Goal: Transaction & Acquisition: Purchase product/service

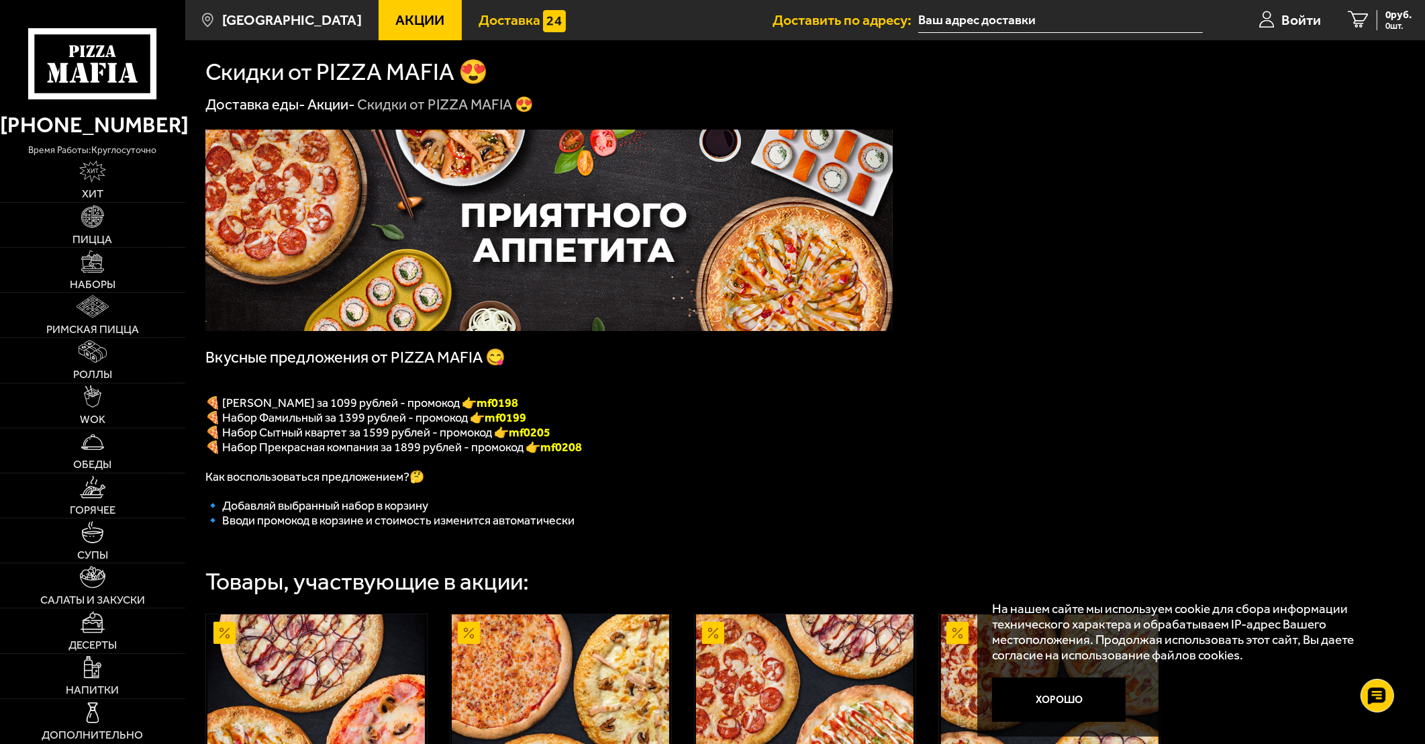
click at [479, 20] on span "Доставка" at bounding box center [510, 20] width 62 height 14
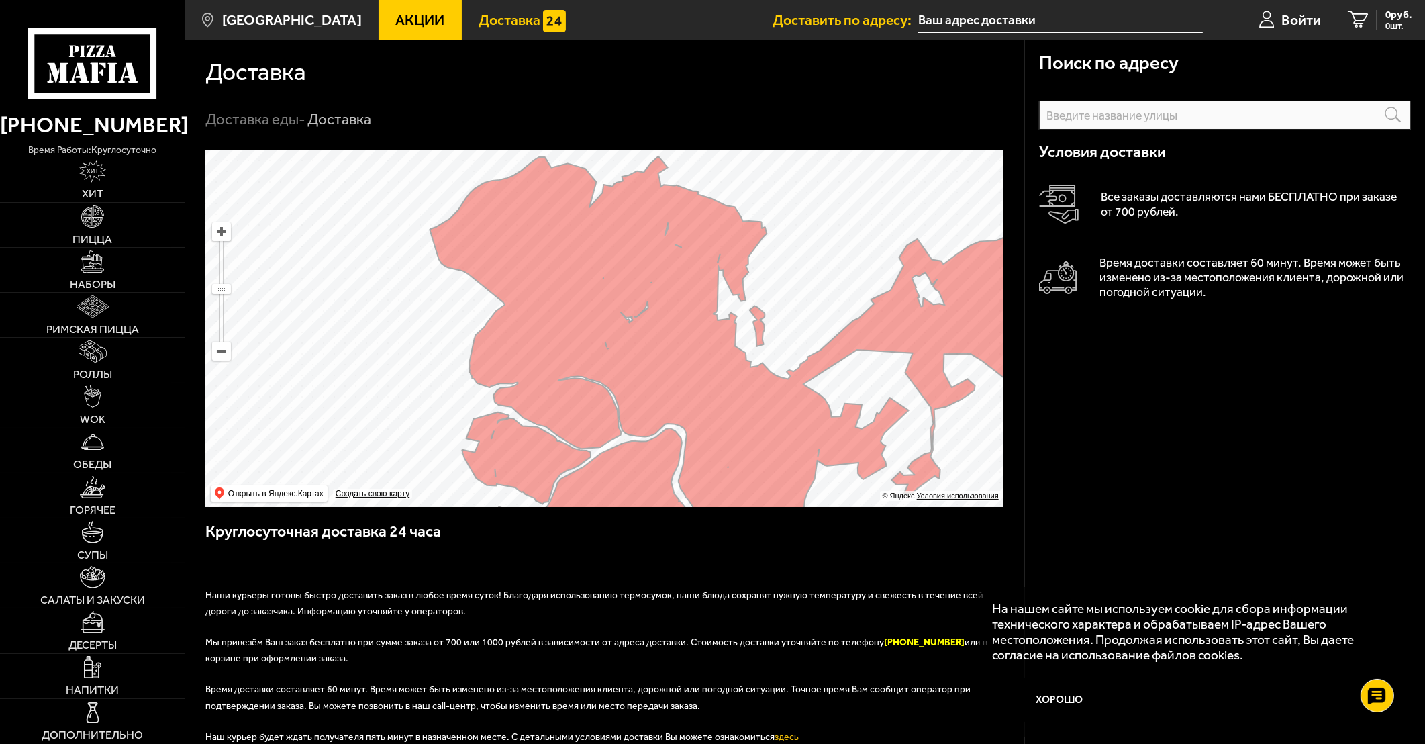
drag, startPoint x: 564, startPoint y: 308, endPoint x: 566, endPoint y: 356, distance: 47.7
click at [566, 356] on ymaps at bounding box center [604, 328] width 798 height 357
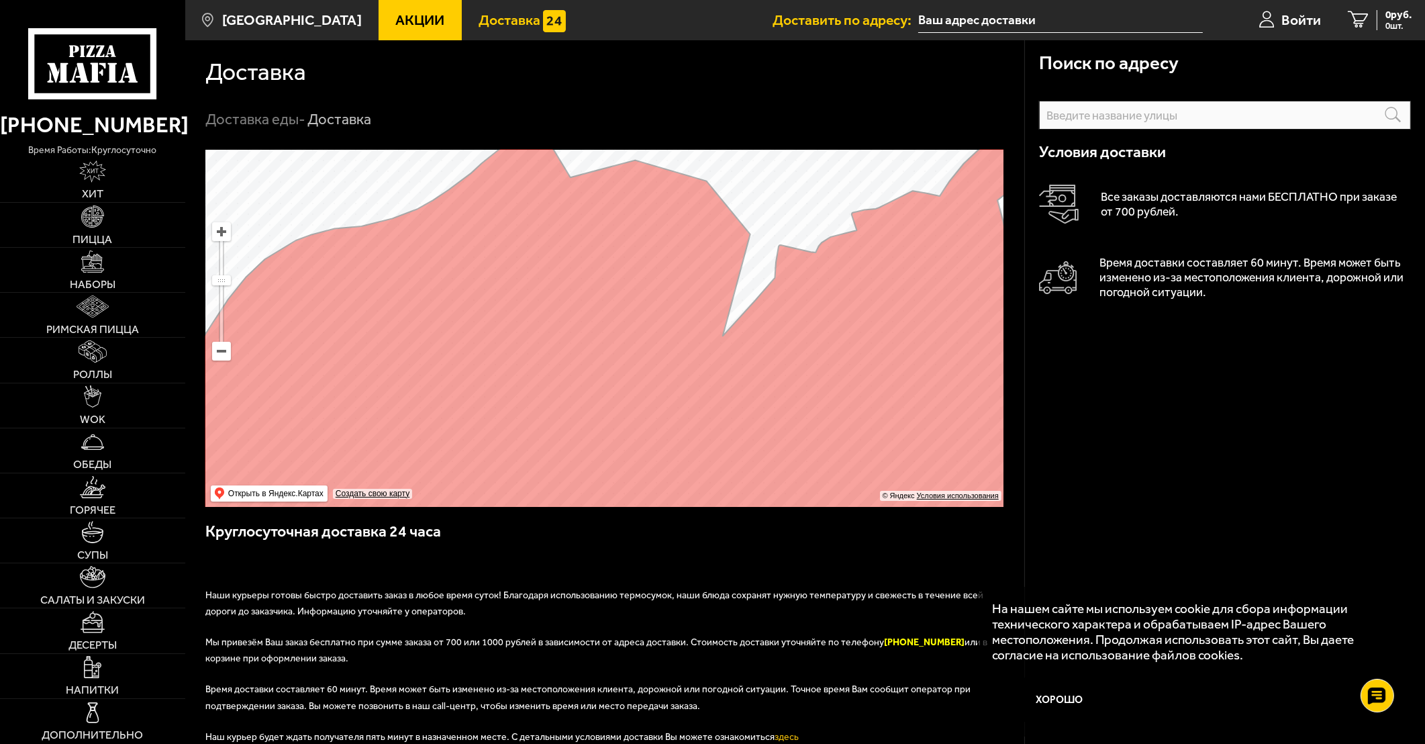
drag, startPoint x: 560, startPoint y: 355, endPoint x: 559, endPoint y: 466, distance: 111.4
click at [559, 466] on ymaps at bounding box center [604, 328] width 798 height 357
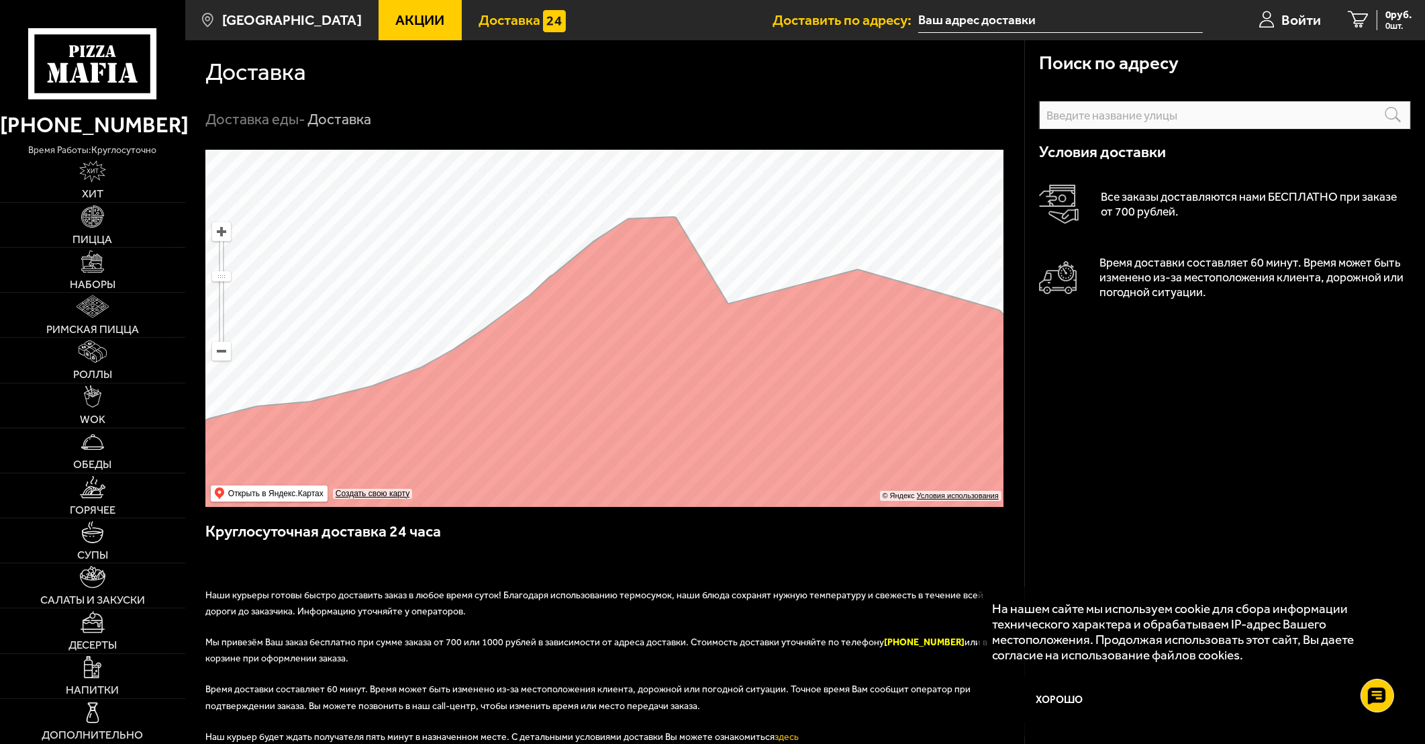
drag, startPoint x: 451, startPoint y: 227, endPoint x: 540, endPoint y: 447, distance: 237.3
click at [540, 447] on ymaps at bounding box center [604, 328] width 798 height 357
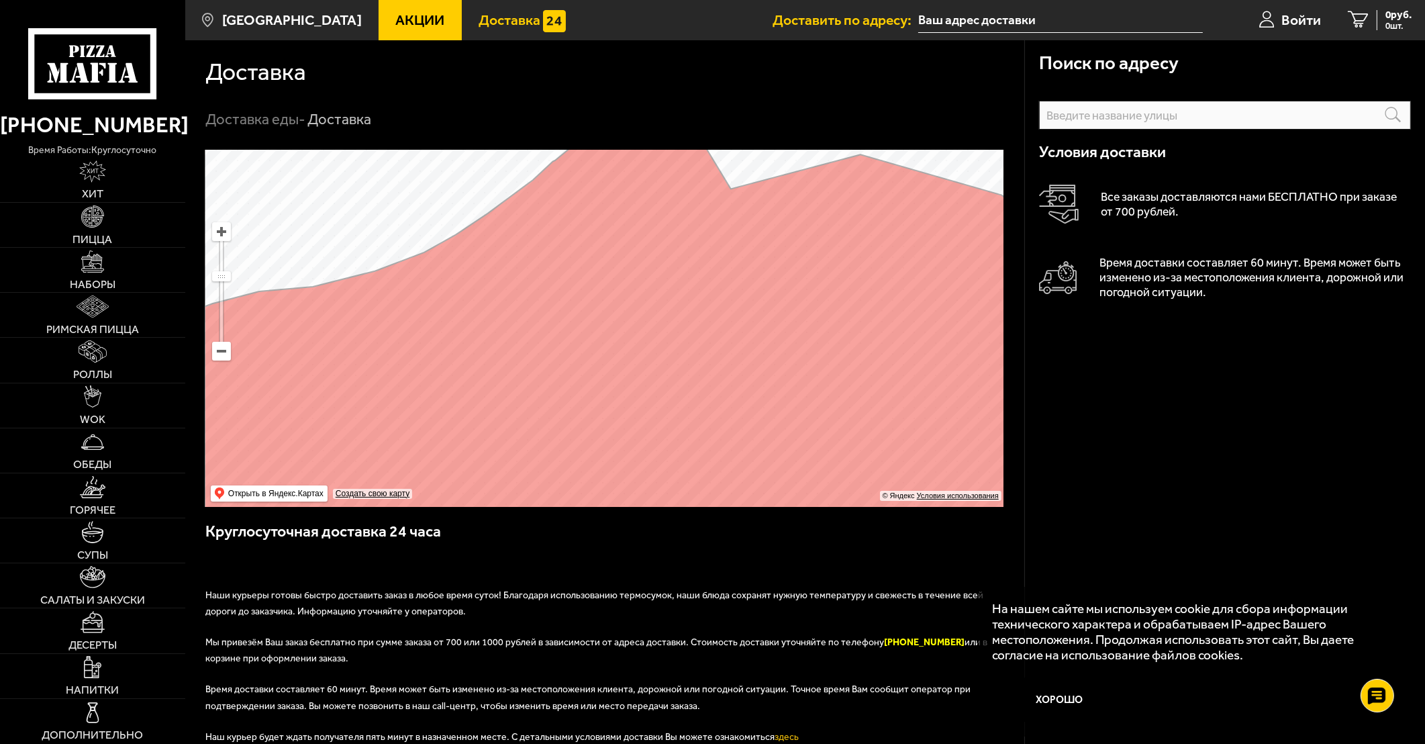
drag, startPoint x: 542, startPoint y: 224, endPoint x: 540, endPoint y: 95, distance: 129.6
click at [540, 95] on section "Доставка Доставка еды - Доставка Поиск по адресу Информация по адресу Условия д…" at bounding box center [805, 532] width 1240 height 985
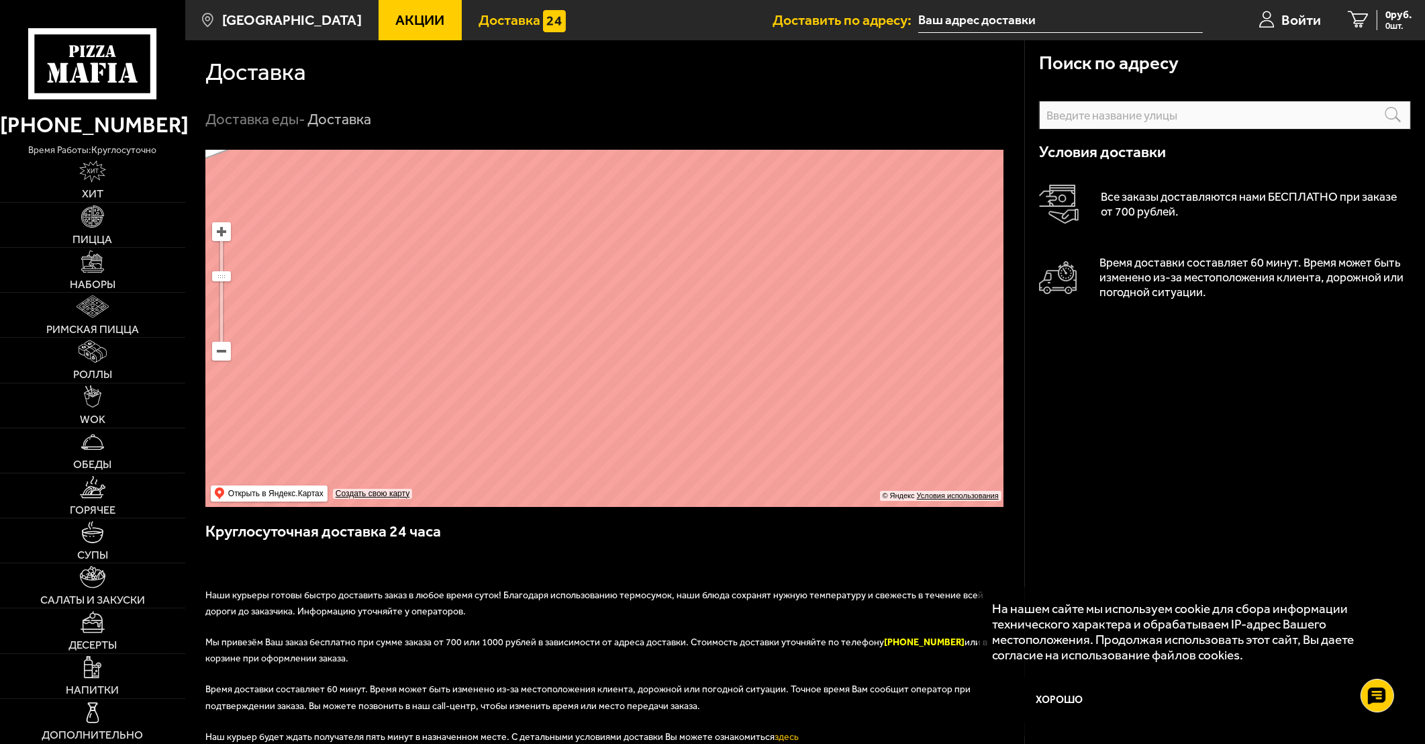
drag, startPoint x: 601, startPoint y: 401, endPoint x: 620, endPoint y: 264, distance: 138.1
click at [620, 264] on ymaps at bounding box center [604, 328] width 798 height 357
drag, startPoint x: 593, startPoint y: 409, endPoint x: 422, endPoint y: 377, distance: 174.3
click at [422, 377] on ymaps at bounding box center [604, 328] width 798 height 357
drag, startPoint x: 682, startPoint y: 310, endPoint x: 631, endPoint y: 413, distance: 115.3
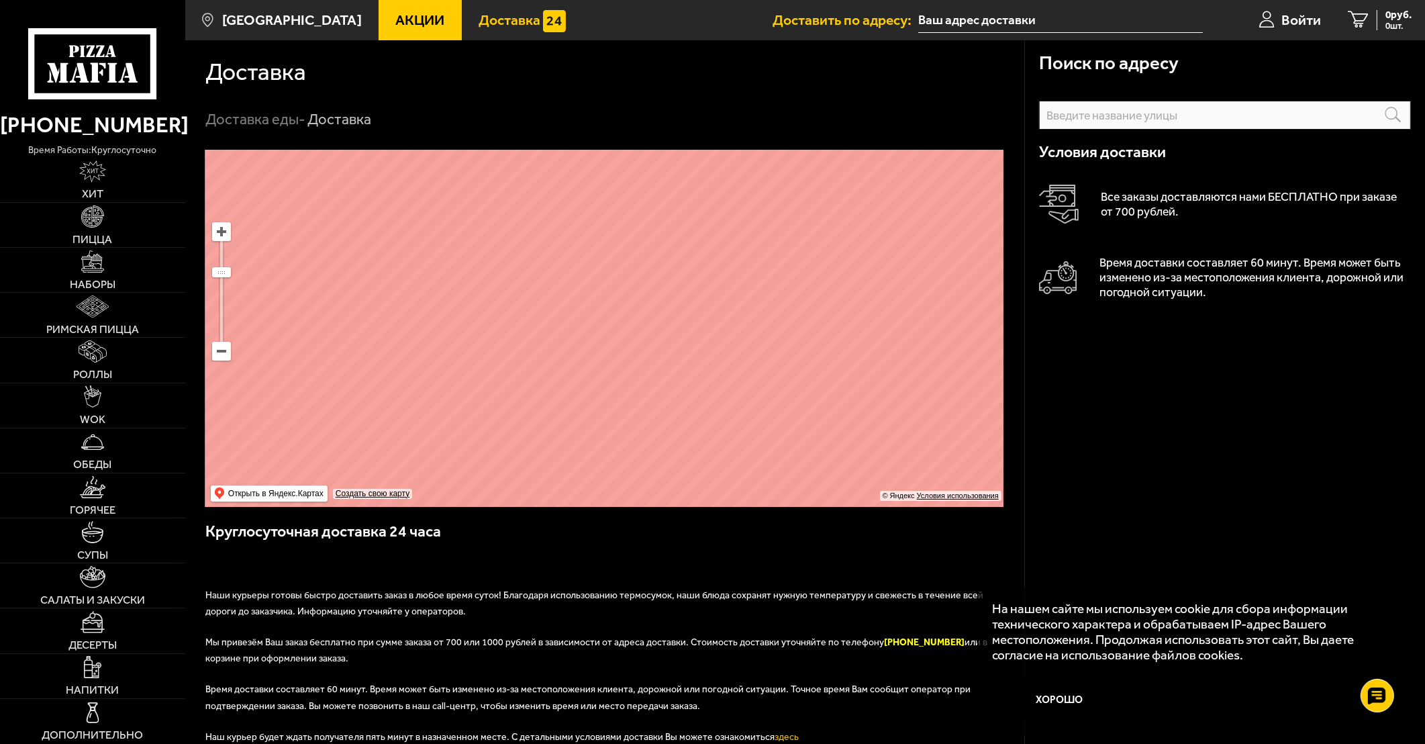
click at [631, 413] on ymaps at bounding box center [604, 328] width 798 height 357
drag, startPoint x: 607, startPoint y: 338, endPoint x: 671, endPoint y: 138, distance: 209.9
click at [671, 138] on section "Доставка Доставка еды - Доставка Поиск по адресу Информация по адресу Условия д…" at bounding box center [805, 532] width 1240 height 985
drag, startPoint x: 669, startPoint y: 416, endPoint x: 622, endPoint y: 193, distance: 227.7
click at [621, 195] on ymaps at bounding box center [604, 328] width 798 height 357
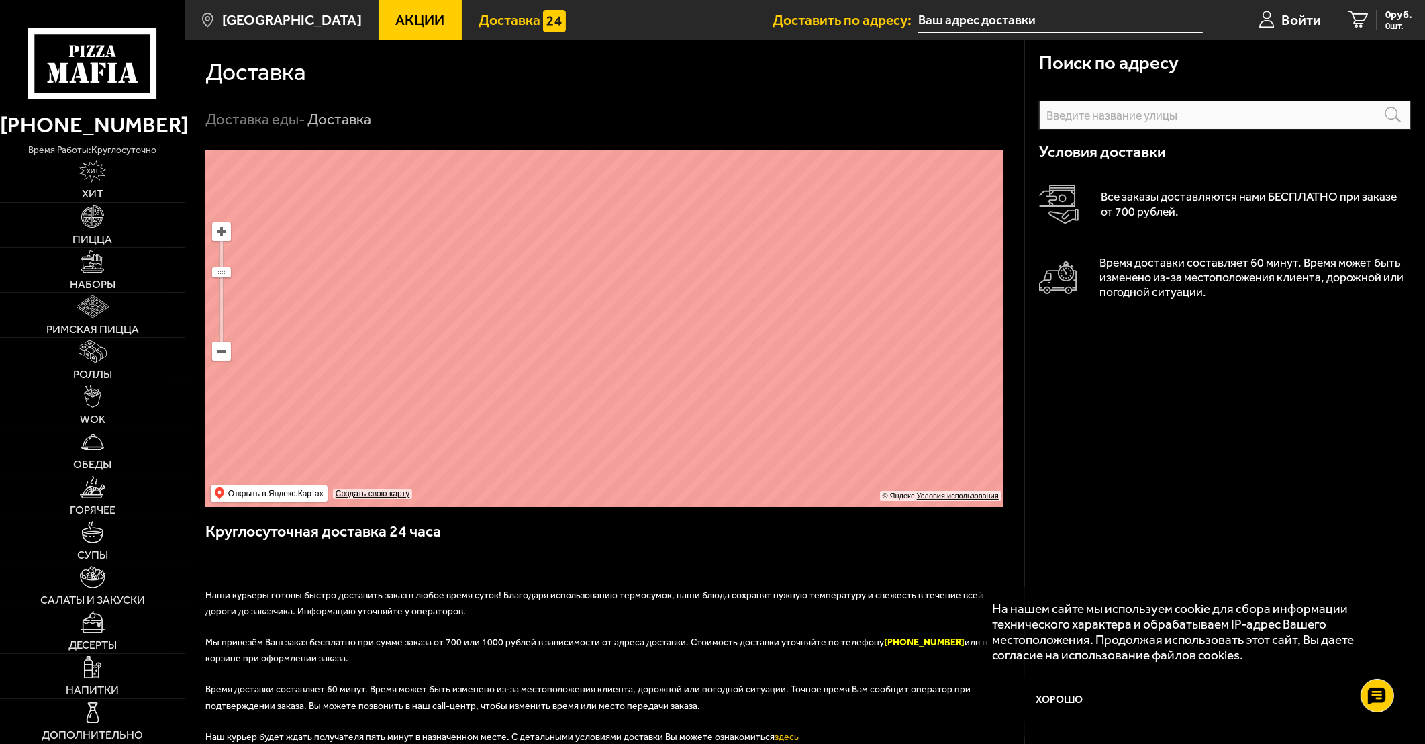
drag, startPoint x: 604, startPoint y: 417, endPoint x: 519, endPoint y: 336, distance: 117.3
click at [519, 336] on ymaps at bounding box center [604, 328] width 798 height 357
drag, startPoint x: 674, startPoint y: 281, endPoint x: 500, endPoint y: 202, distance: 191.0
click at [500, 202] on ymaps at bounding box center [604, 328] width 798 height 357
drag, startPoint x: 479, startPoint y: 292, endPoint x: 581, endPoint y: 518, distance: 248.1
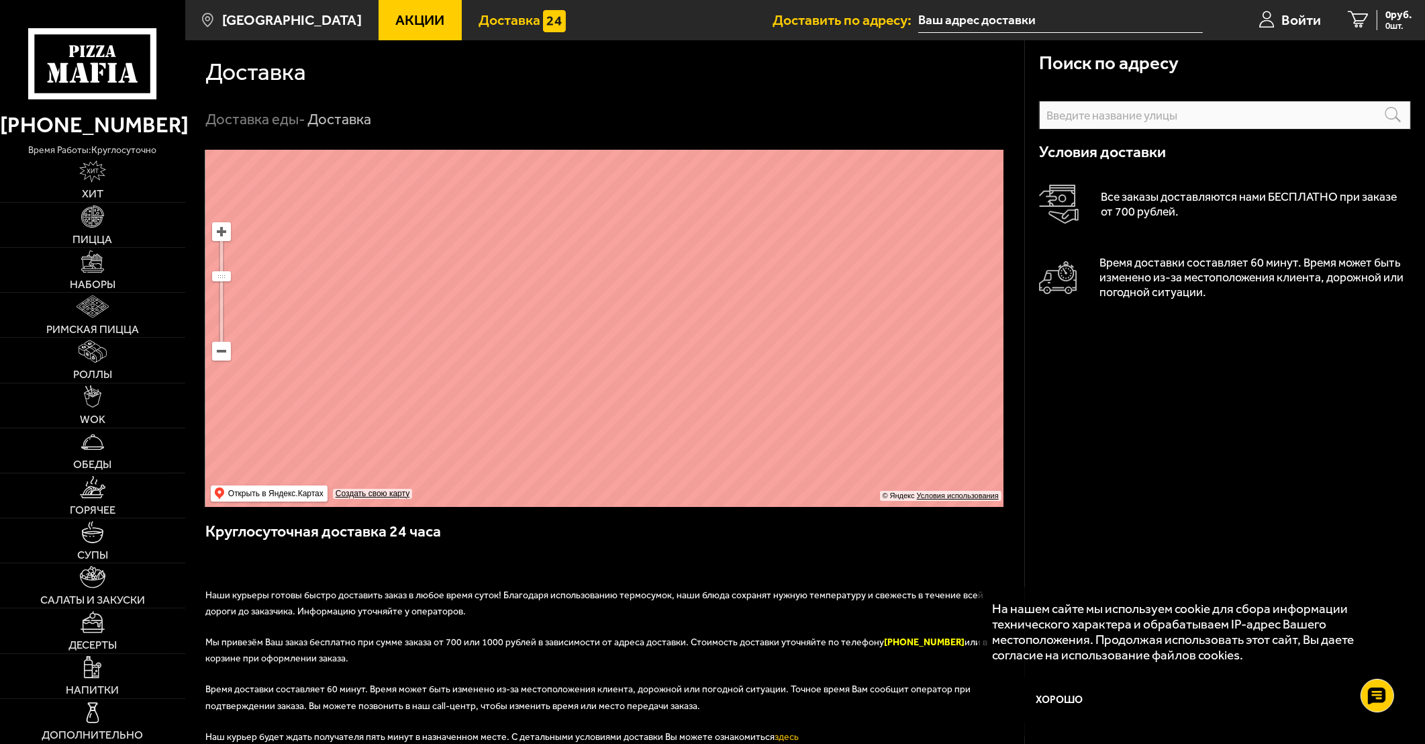
click at [581, 518] on div "Поиск по адресу Информация по адресу Условия доставки Все заказы доставляются н…" at bounding box center [604, 554] width 839 height 809
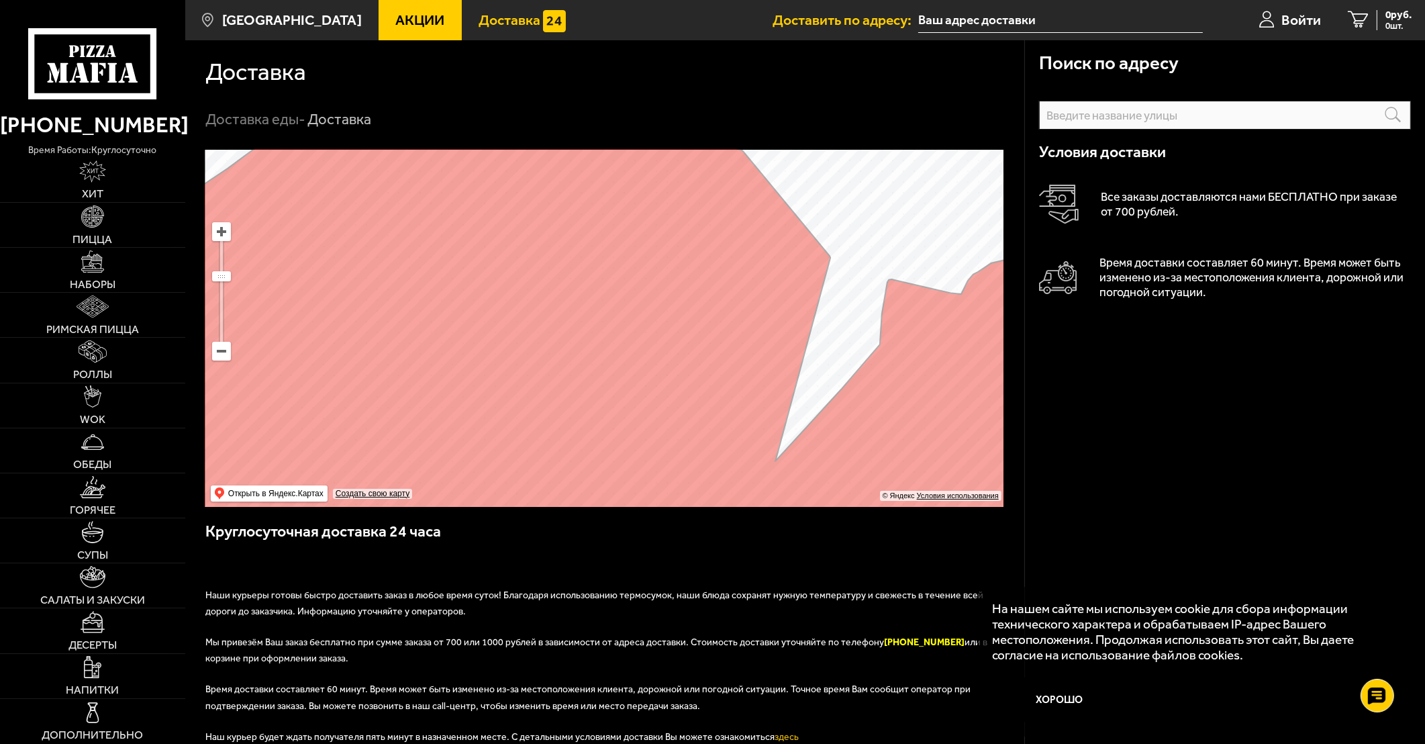
drag, startPoint x: 573, startPoint y: 428, endPoint x: 575, endPoint y: 475, distance: 47.0
click at [575, 475] on ymaps at bounding box center [604, 328] width 798 height 357
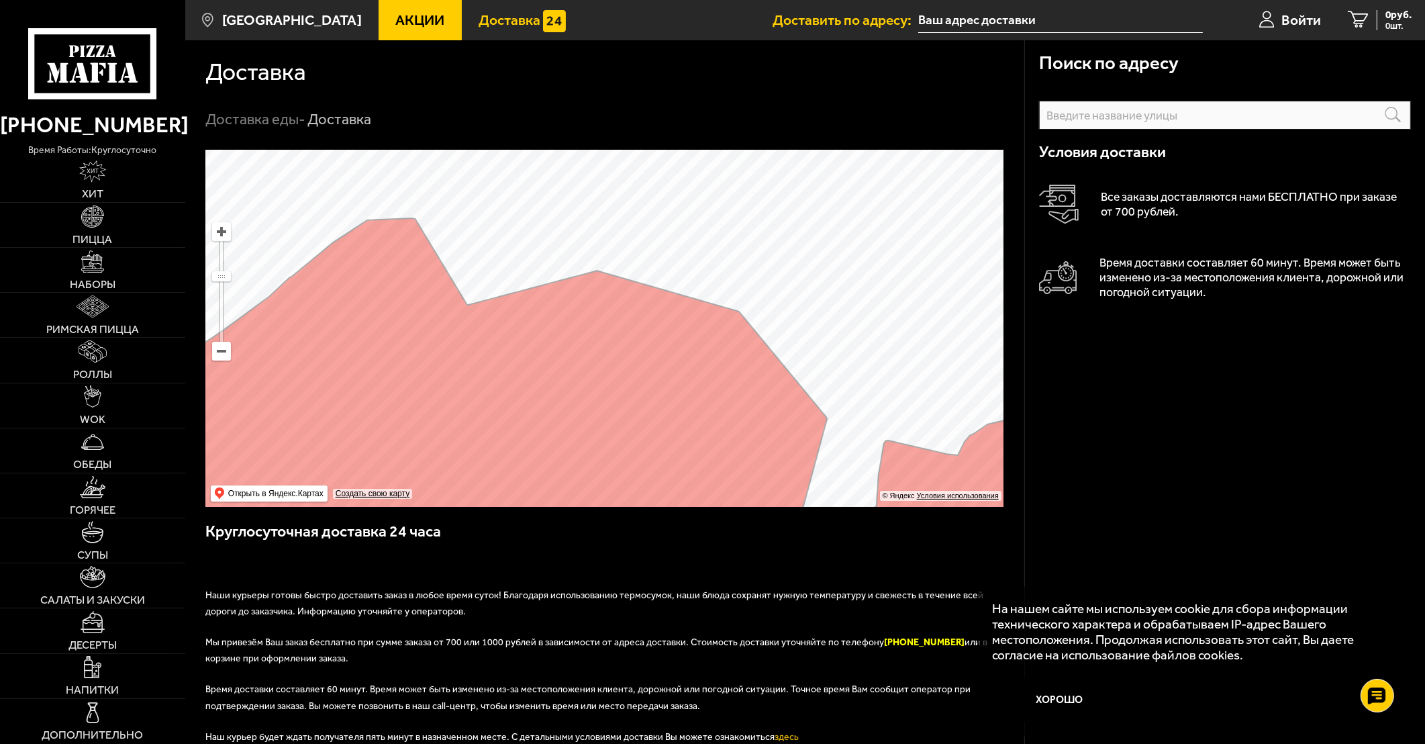
drag, startPoint x: 588, startPoint y: 240, endPoint x: 585, endPoint y: 395, distance: 155.8
click at [585, 395] on ymaps at bounding box center [604, 328] width 798 height 357
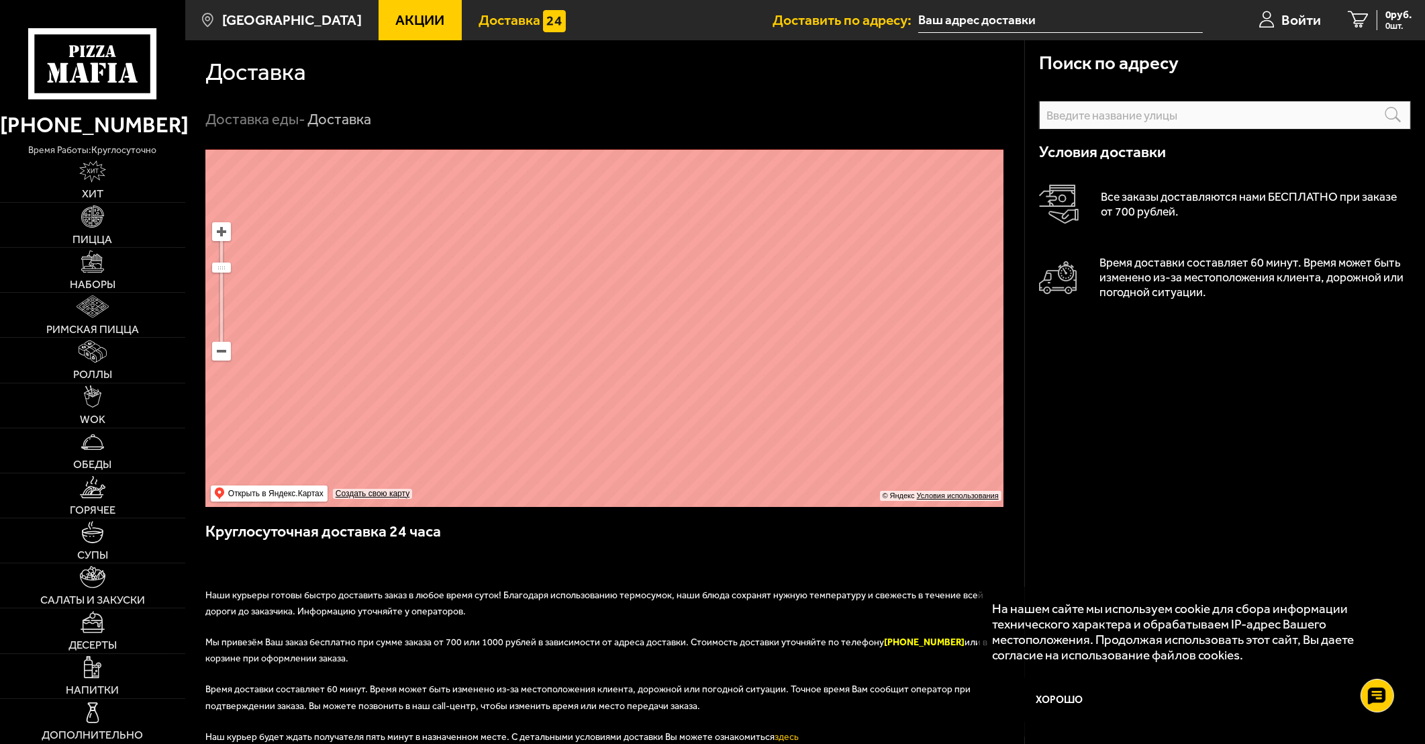
drag, startPoint x: 482, startPoint y: 412, endPoint x: 752, endPoint y: 397, distance: 270.9
click at [793, 461] on ymaps at bounding box center [604, 328] width 798 height 357
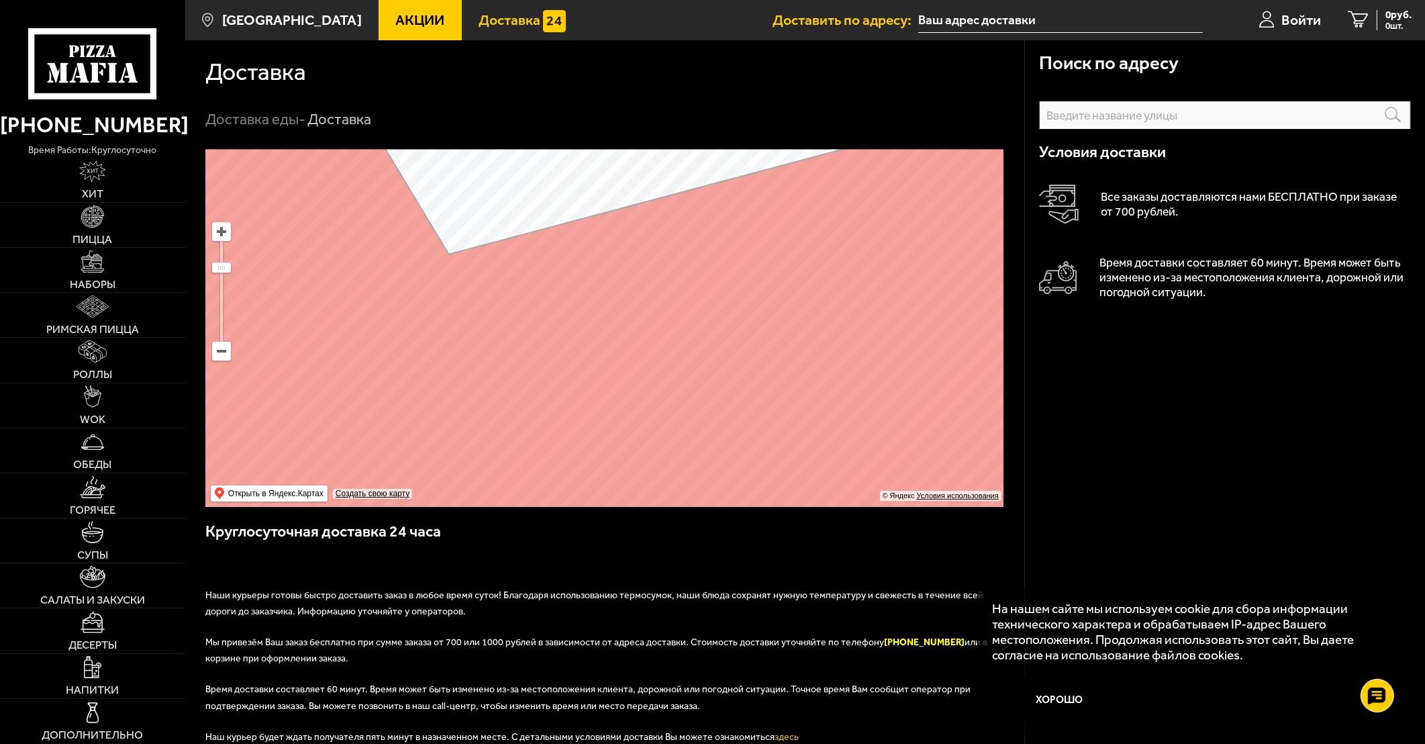
drag, startPoint x: 621, startPoint y: 297, endPoint x: 660, endPoint y: 473, distance: 180.9
click at [660, 473] on ymaps at bounding box center [604, 328] width 798 height 357
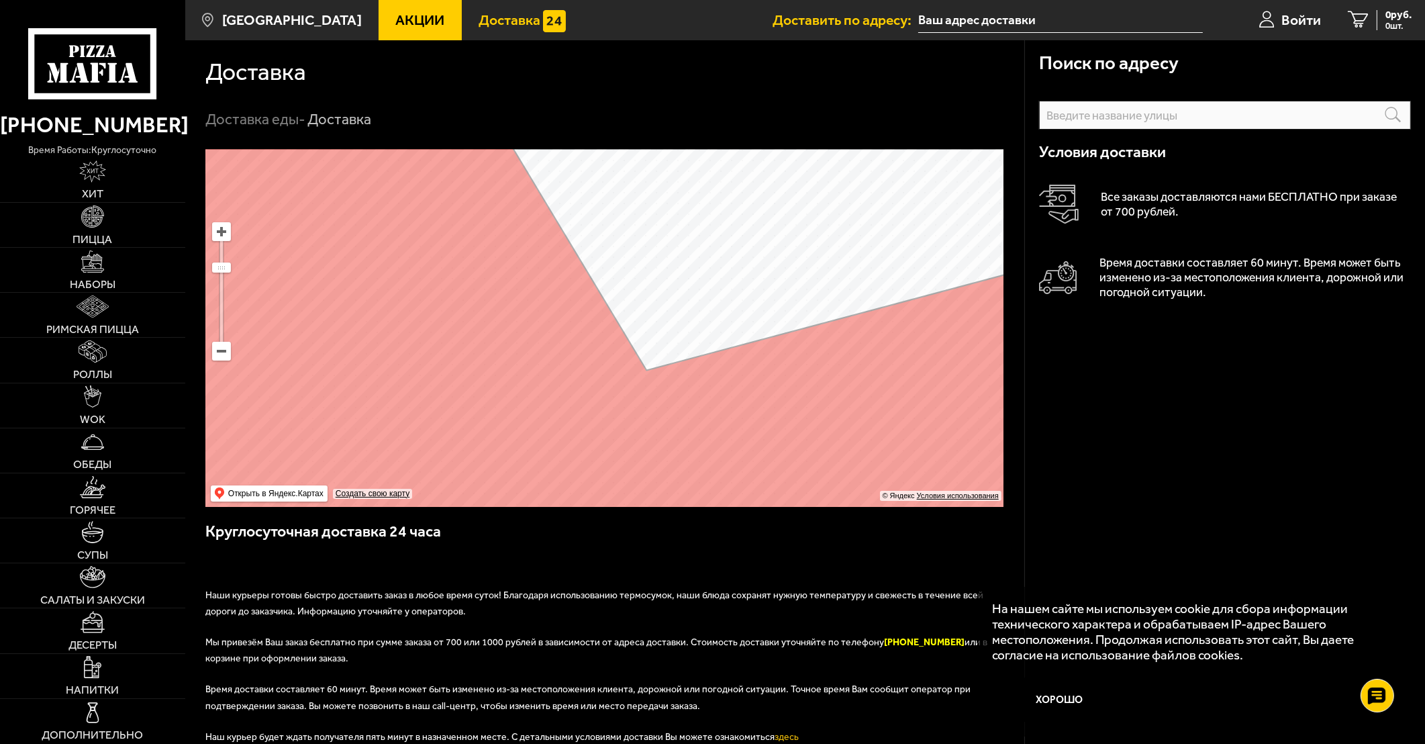
drag, startPoint x: 644, startPoint y: 373, endPoint x: 859, endPoint y: 169, distance: 295.8
click at [859, 169] on ymaps at bounding box center [604, 328] width 798 height 357
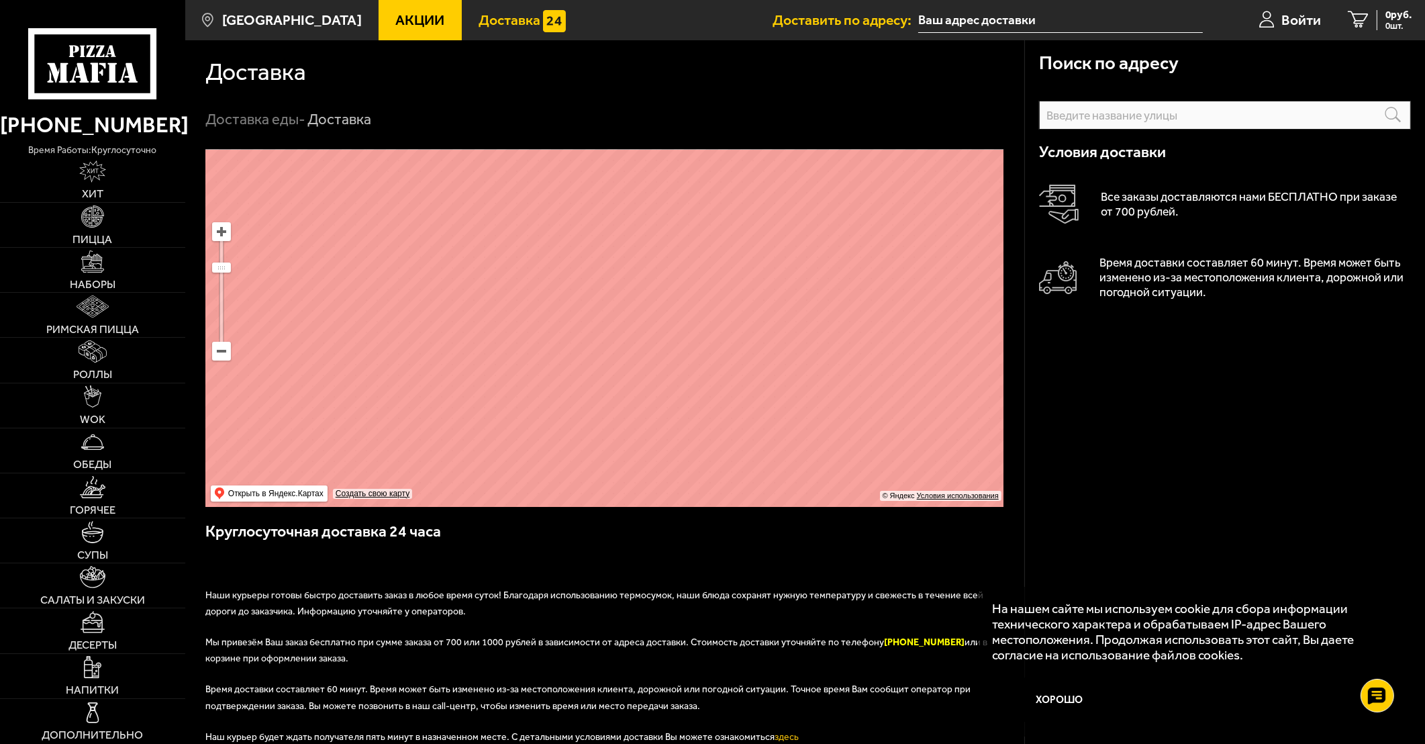
drag, startPoint x: 618, startPoint y: 348, endPoint x: 611, endPoint y: 216, distance: 132.4
click at [611, 216] on ymaps at bounding box center [604, 328] width 798 height 357
drag, startPoint x: 818, startPoint y: 321, endPoint x: 549, endPoint y: 318, distance: 268.5
click at [549, 318] on ymaps at bounding box center [604, 328] width 798 height 357
drag, startPoint x: 687, startPoint y: 235, endPoint x: 562, endPoint y: 449, distance: 248.2
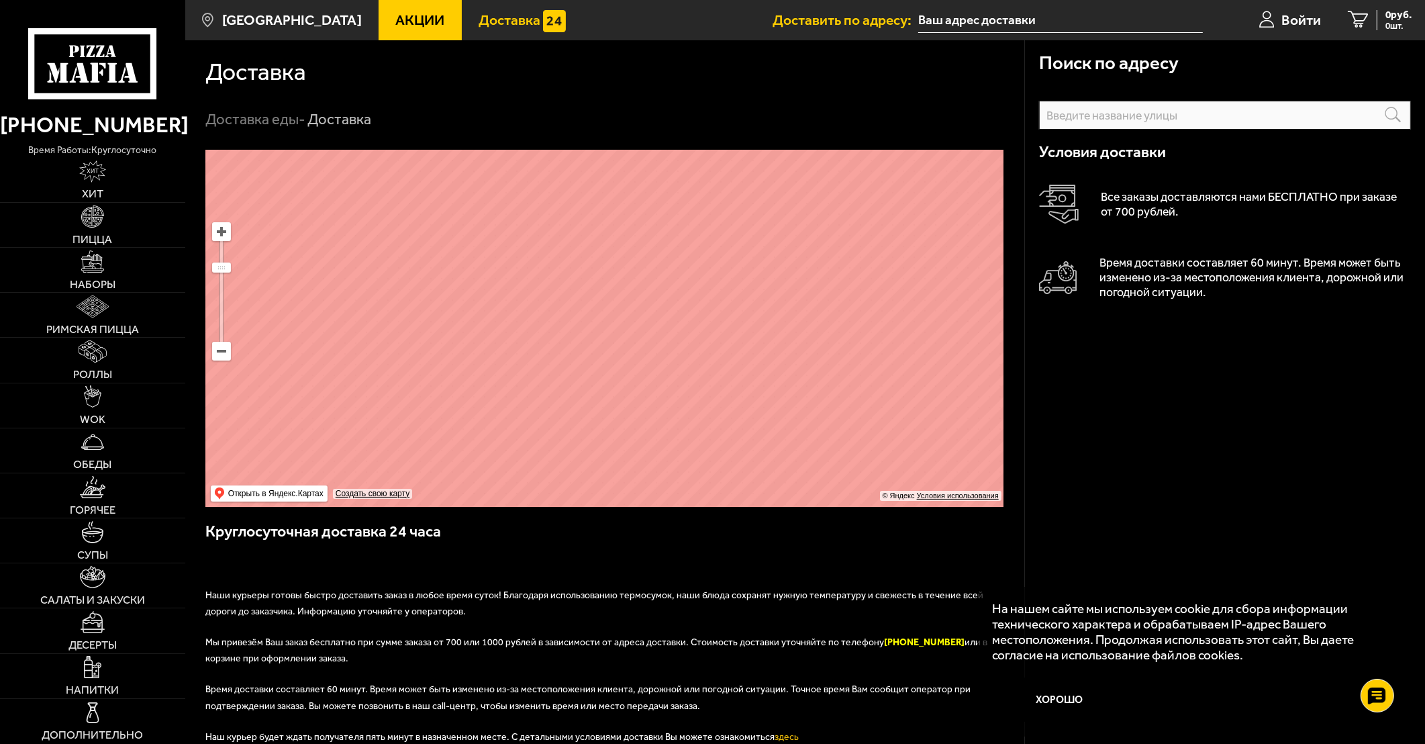
click at [562, 450] on ymaps at bounding box center [604, 328] width 798 height 357
drag, startPoint x: 558, startPoint y: 264, endPoint x: 472, endPoint y: 168, distance: 129.3
click at [472, 168] on ymaps at bounding box center [604, 328] width 798 height 357
drag, startPoint x: 568, startPoint y: 390, endPoint x: 776, endPoint y: 472, distance: 223.0
click at [776, 472] on ymaps at bounding box center [604, 328] width 798 height 357
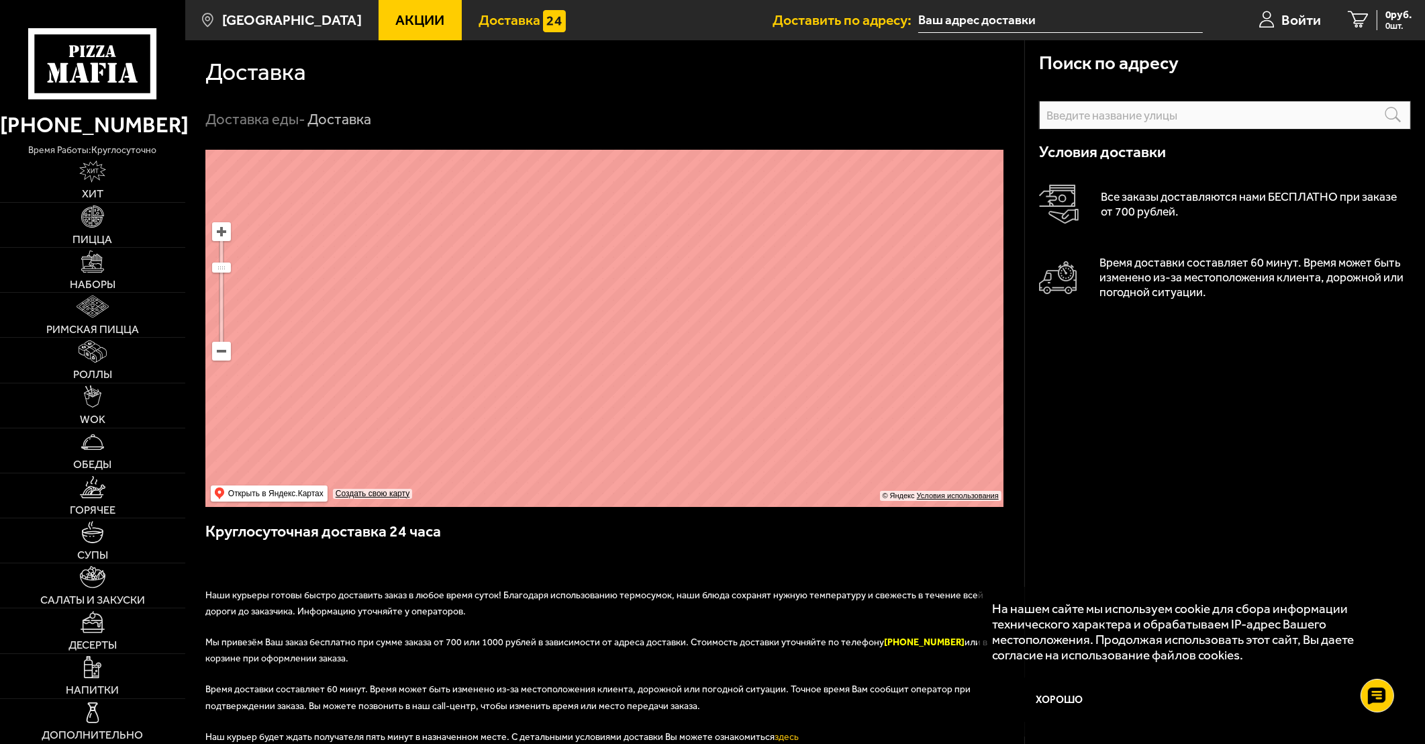
drag, startPoint x: 566, startPoint y: 271, endPoint x: 383, endPoint y: 220, distance: 189.6
click at [383, 220] on ymaps at bounding box center [604, 328] width 798 height 357
drag, startPoint x: 873, startPoint y: 321, endPoint x: 421, endPoint y: 140, distance: 486.7
click at [421, 140] on section "Доставка Доставка еды - Доставка Поиск по адресу Информация по адресу Условия д…" at bounding box center [805, 532] width 1240 height 985
drag, startPoint x: 516, startPoint y: 373, endPoint x: 701, endPoint y: 335, distance: 189.0
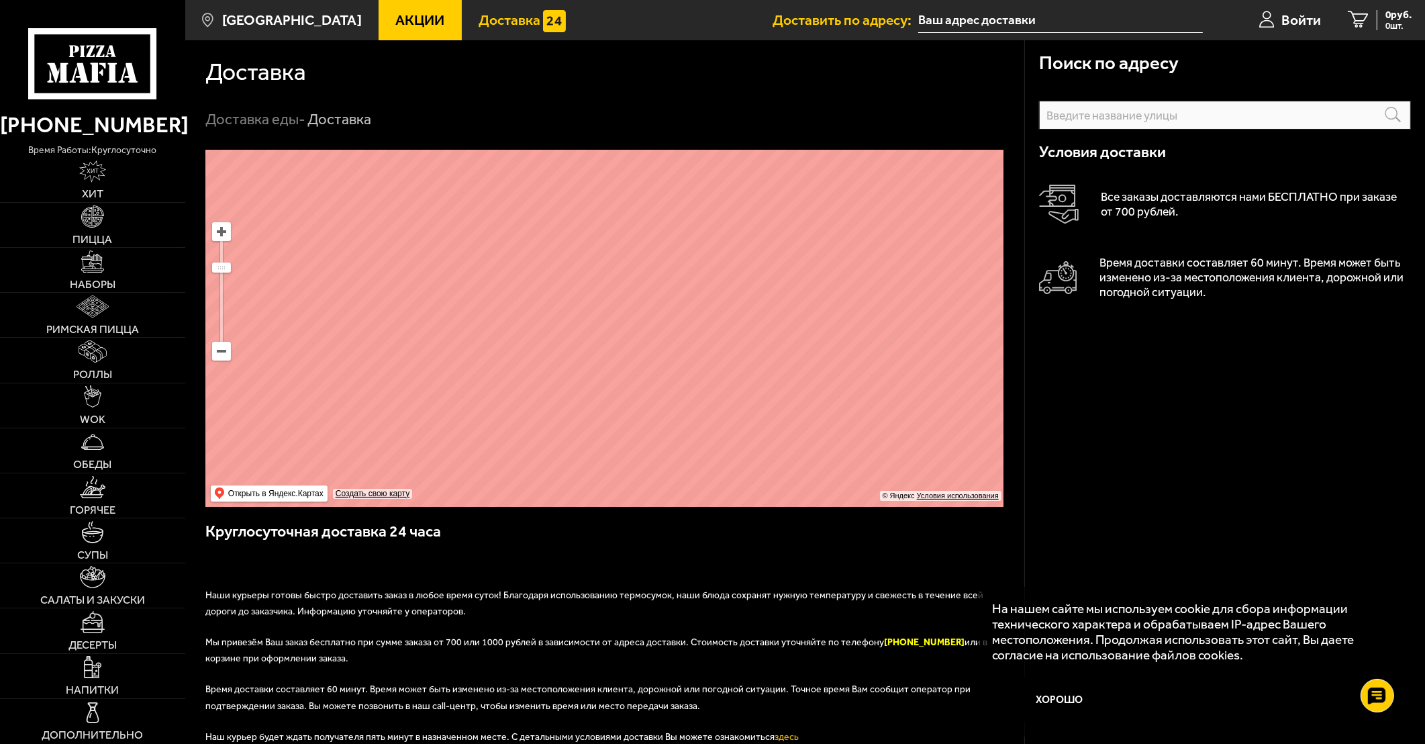
click at [701, 335] on ymaps at bounding box center [604, 328] width 798 height 357
drag, startPoint x: 518, startPoint y: 360, endPoint x: 910, endPoint y: 428, distance: 397.7
click at [910, 428] on ymaps at bounding box center [604, 328] width 798 height 357
click at [93, 283] on span "Наборы" at bounding box center [93, 284] width 46 height 11
